Goal: Go to known website: Access a specific website the user already knows

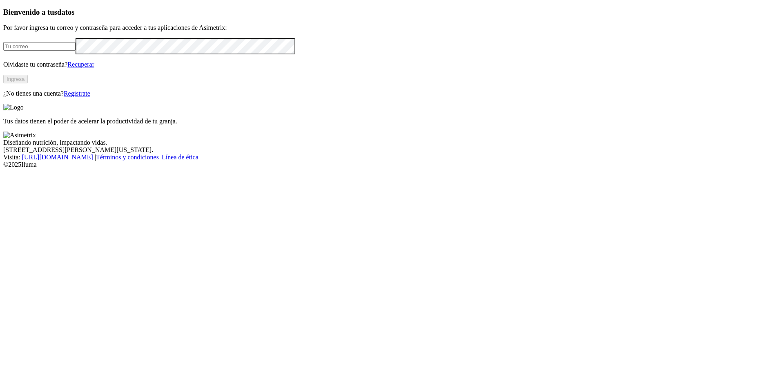
click at [76, 51] on input "email" at bounding box center [39, 46] width 72 height 9
type input "[PERSON_NAME][EMAIL_ADDRESS][PERSON_NAME][DOMAIN_NAME]"
click at [169, 97] on div "Bienvenido a tus datos Por favor ingresa tu correo y contraseña para acceder a …" at bounding box center [392, 52] width 778 height 89
click at [28, 83] on button "Ingresa" at bounding box center [15, 79] width 25 height 9
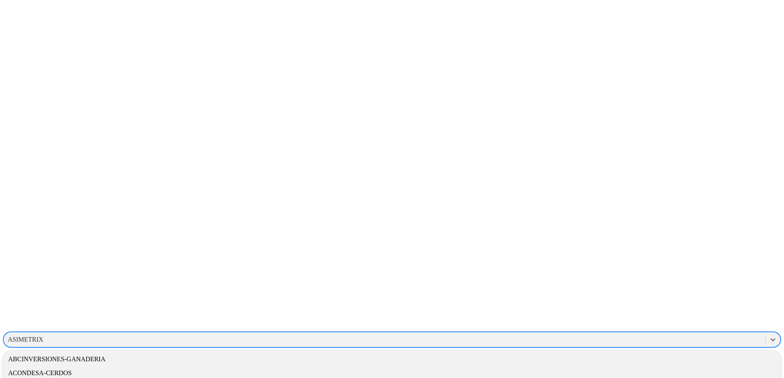
click at [43, 336] on div "ASIMETRIX" at bounding box center [26, 339] width 36 height 7
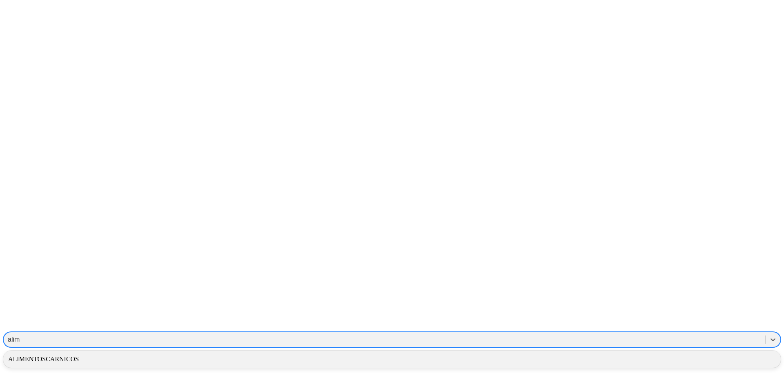
type input "alime"
click at [642, 352] on div "ALIMENTOSCARNICOS" at bounding box center [392, 359] width 778 height 14
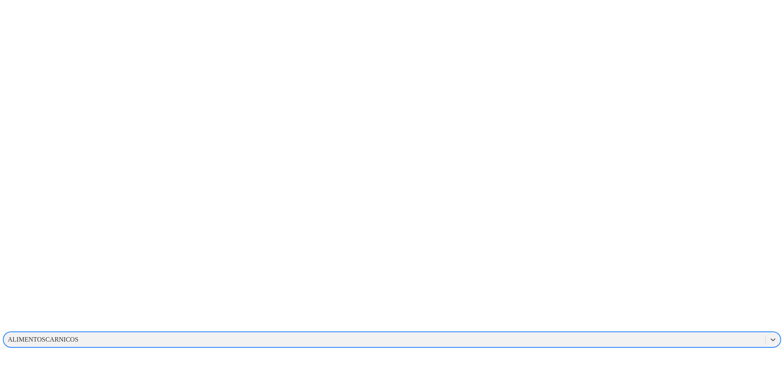
click at [78, 336] on div "ALIMENTOSCARNICOS" at bounding box center [43, 339] width 71 height 7
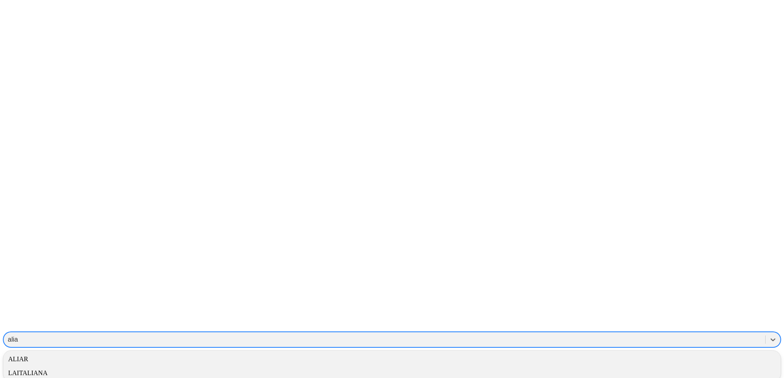
type input "aliar"
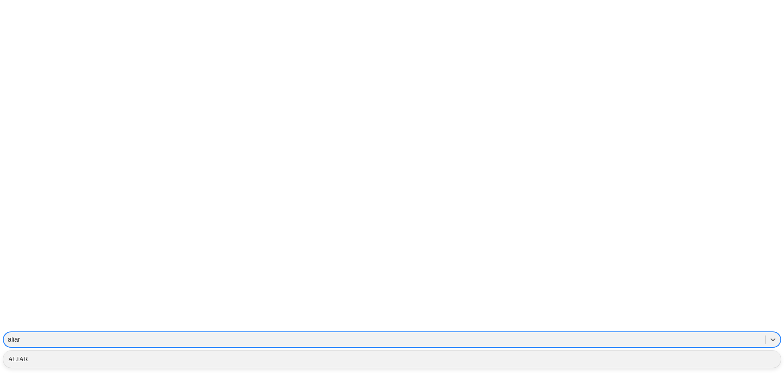
click at [642, 352] on div "ALIAR" at bounding box center [392, 359] width 778 height 14
